Goal: Information Seeking & Learning: Check status

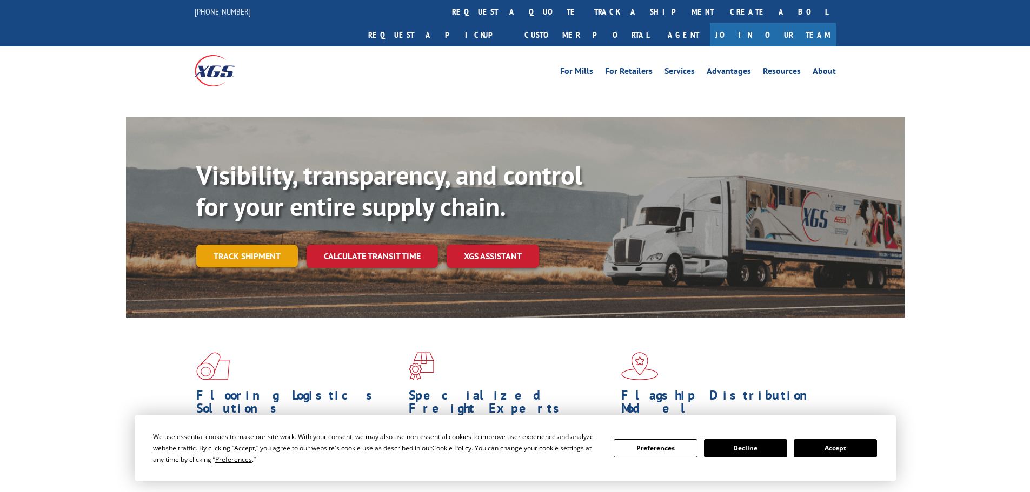
click at [234, 245] on link "Track shipment" at bounding box center [247, 256] width 102 height 23
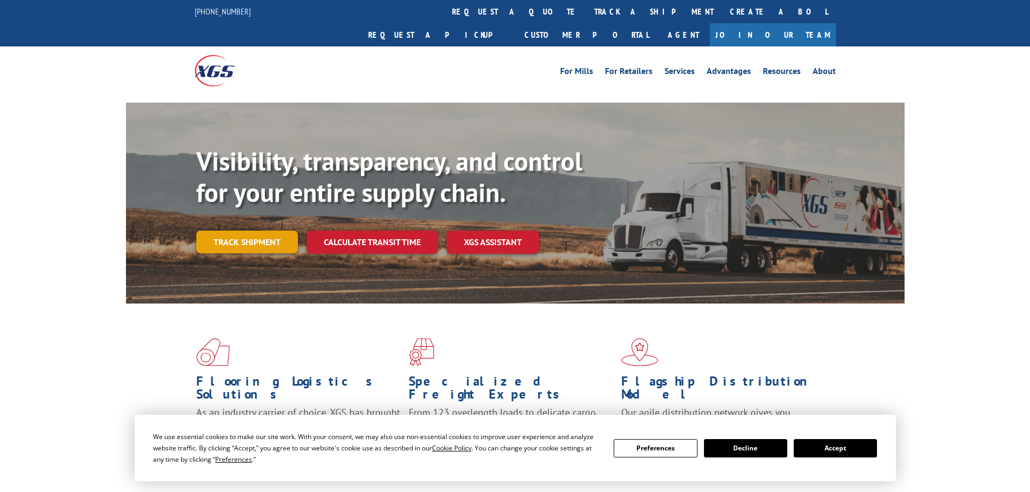
click at [244, 231] on link "Track shipment" at bounding box center [247, 242] width 102 height 23
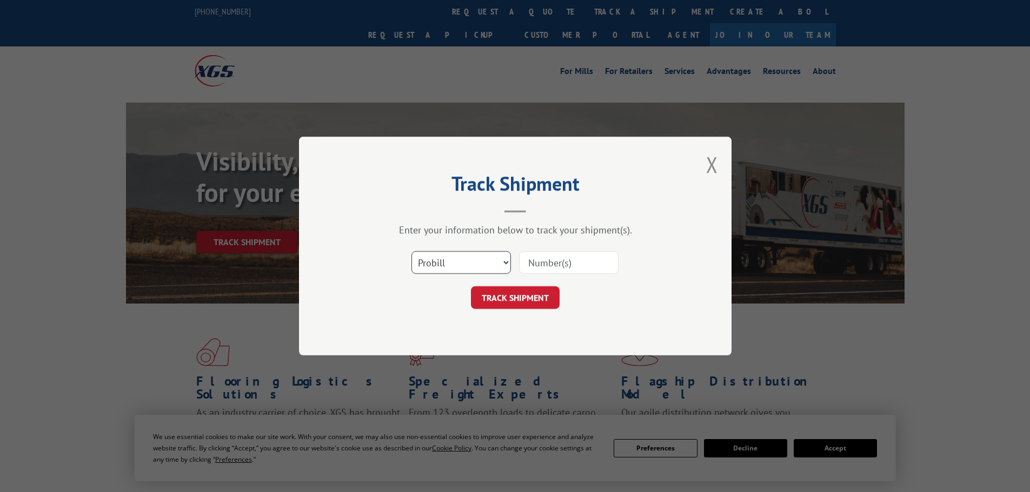
click at [501, 266] on select "Select category... Probill BOL PO" at bounding box center [460, 262] width 99 height 23
select select "po"
click at [411, 251] on select "Select category... Probill BOL PO" at bounding box center [460, 262] width 99 height 23
paste input "294902721"
type input "294902721"
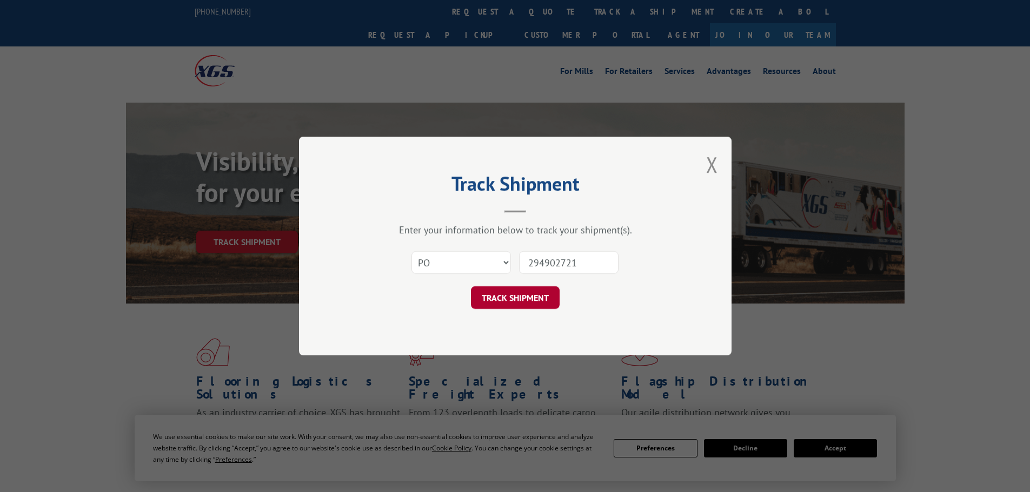
click at [537, 309] on button "TRACK SHIPMENT" at bounding box center [515, 297] width 89 height 23
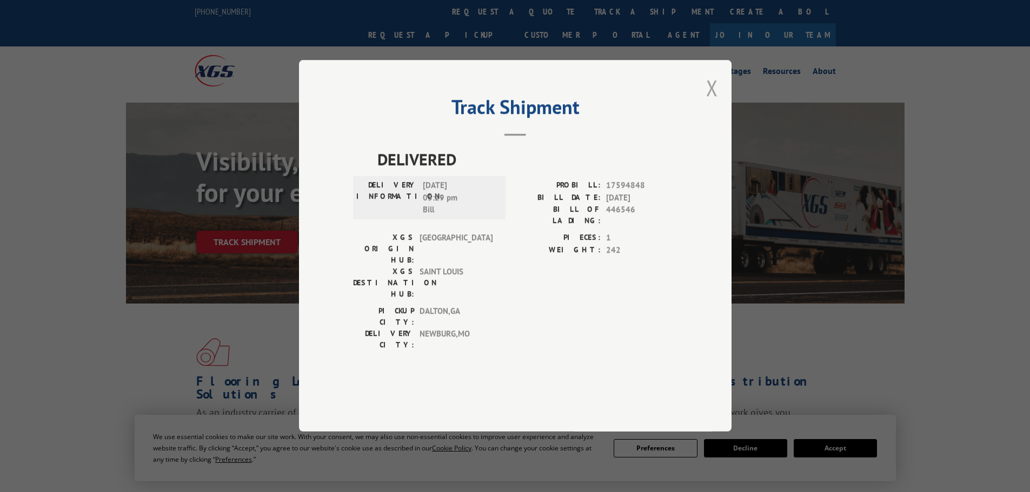
click at [714, 102] on button "Close modal" at bounding box center [712, 88] width 12 height 29
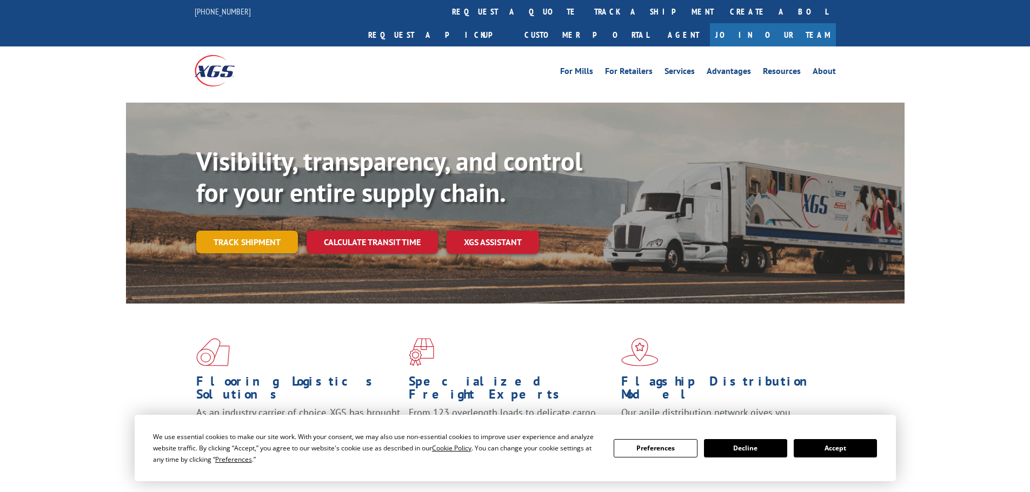
click at [243, 231] on link "Track shipment" at bounding box center [247, 242] width 102 height 23
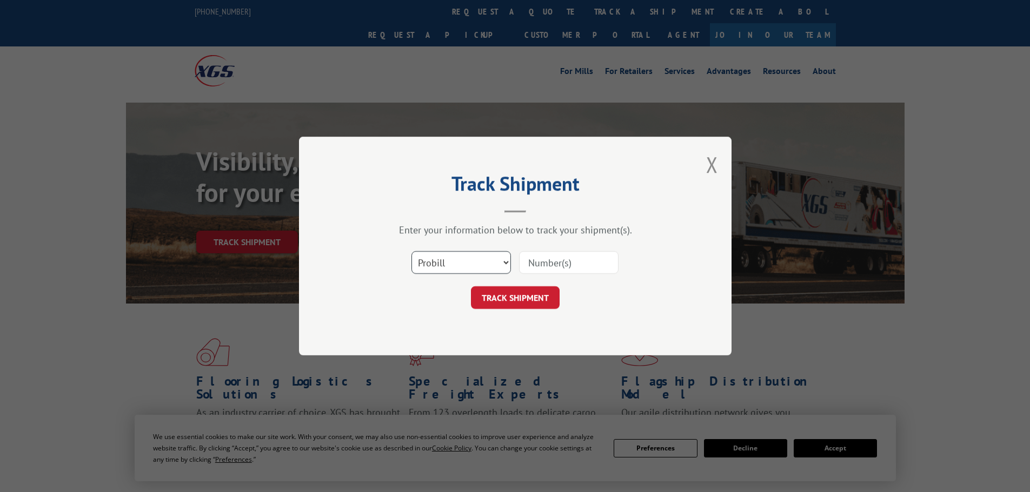
click at [498, 252] on select "Select category... Probill BOL PO" at bounding box center [460, 262] width 99 height 23
select select "po"
click at [411, 251] on select "Select category... Probill BOL PO" at bounding box center [460, 262] width 99 height 23
paste input "294902721"
type input "294902721"
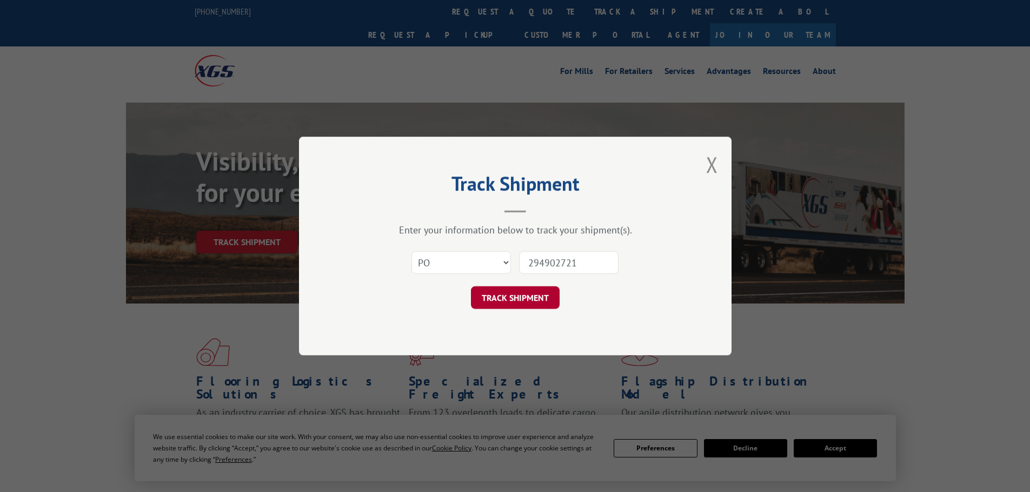
click at [531, 305] on button "TRACK SHIPMENT" at bounding box center [515, 297] width 89 height 23
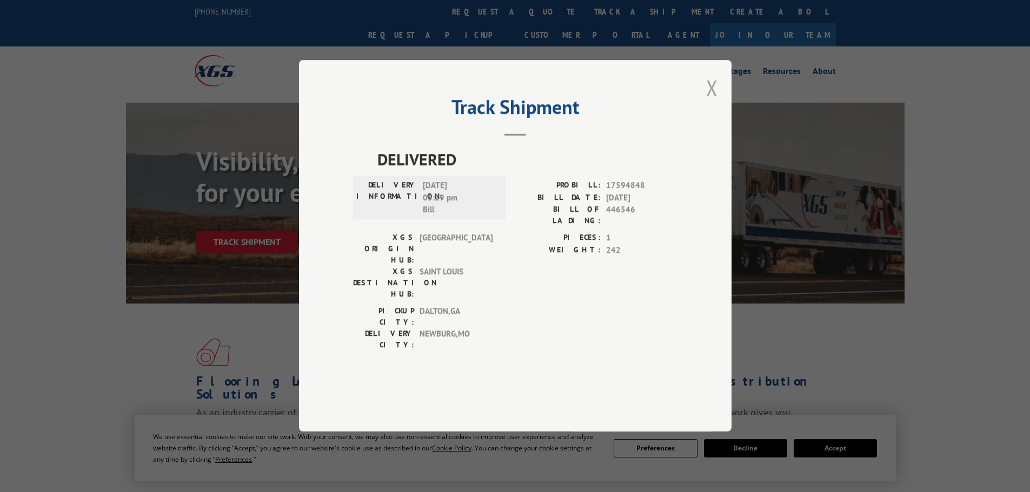
click at [713, 102] on button "Close modal" at bounding box center [712, 88] width 12 height 29
